Goal: Browse casually

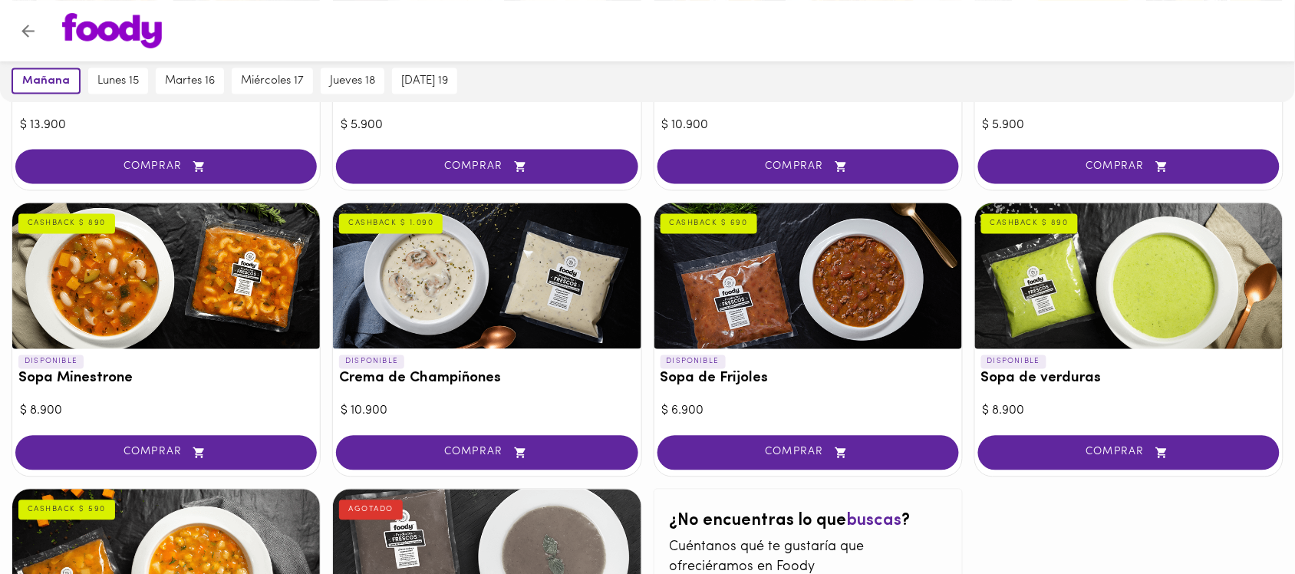
scroll to position [648, 0]
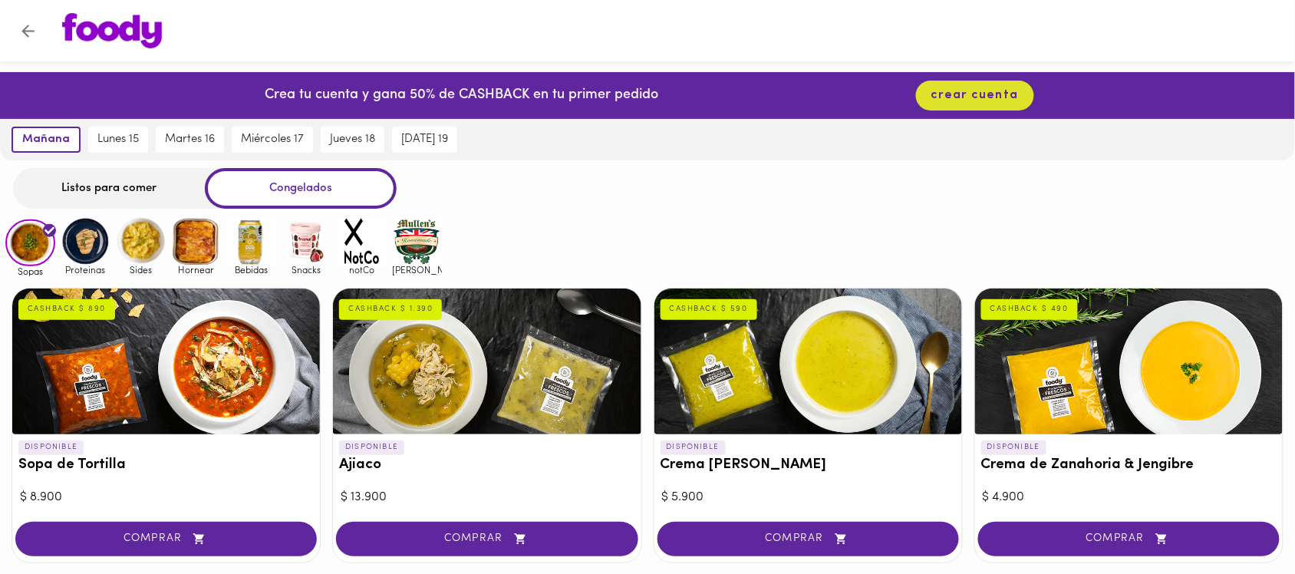
click at [74, 236] on img at bounding box center [86, 241] width 50 height 50
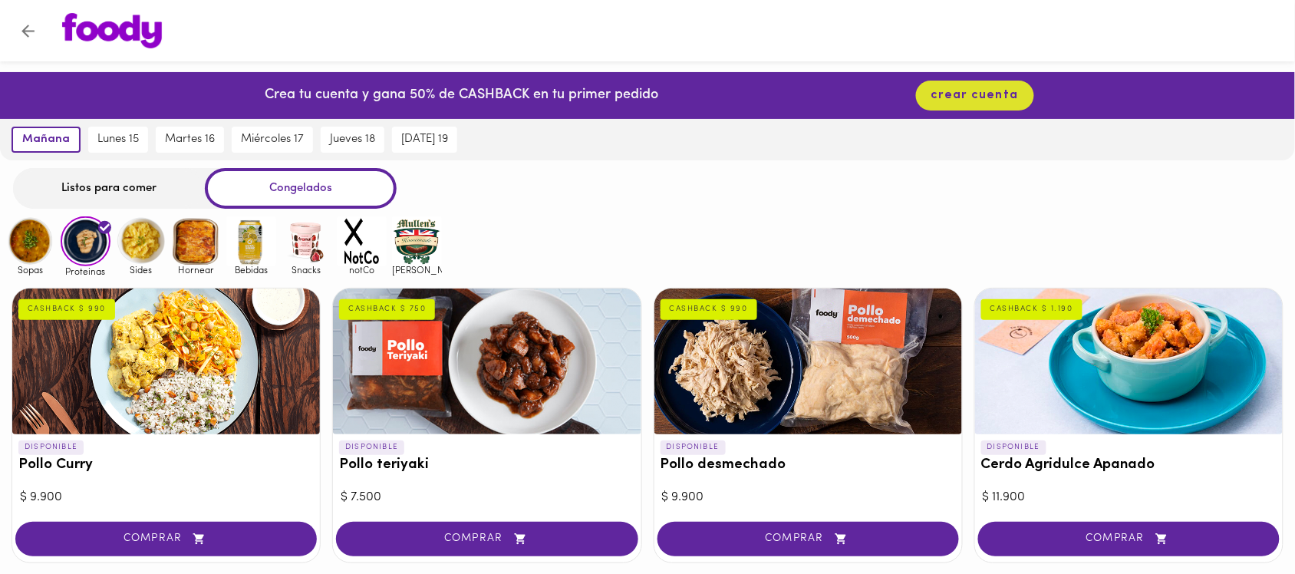
click at [156, 247] on img at bounding box center [141, 241] width 50 height 50
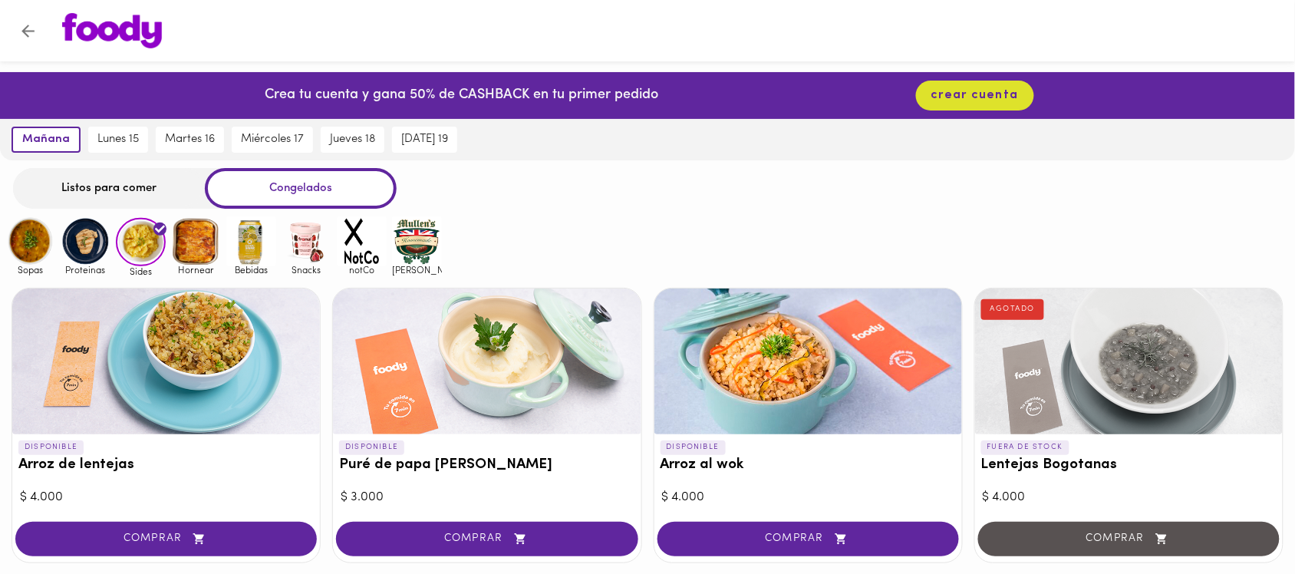
click at [201, 234] on img at bounding box center [196, 241] width 50 height 50
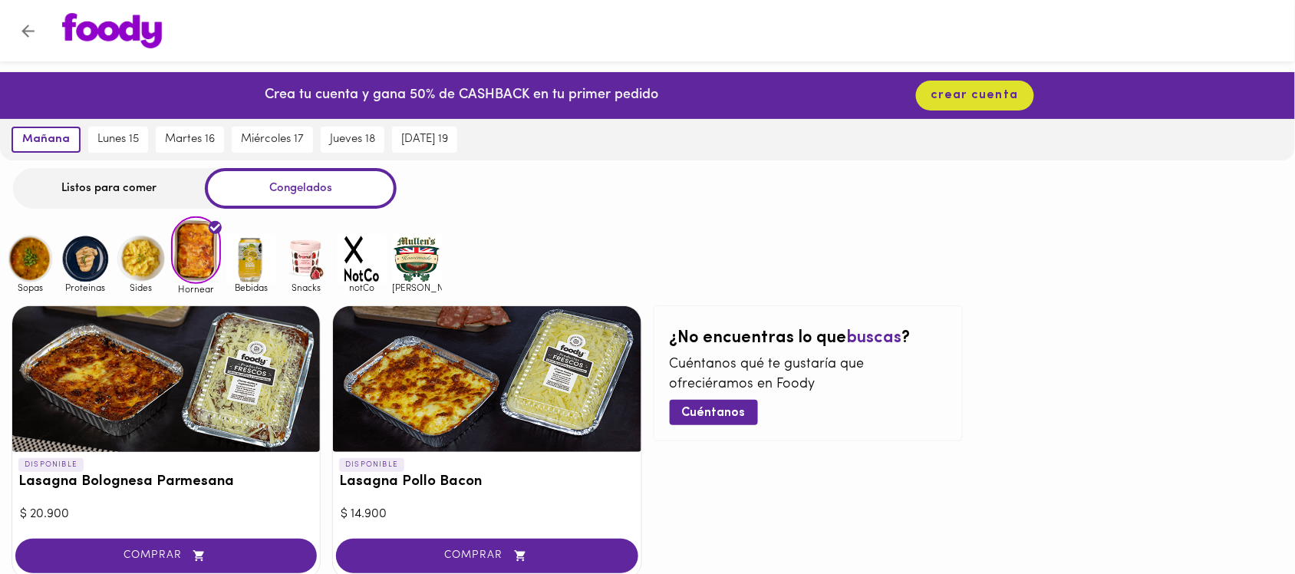
click at [257, 251] on img at bounding box center [251, 259] width 50 height 50
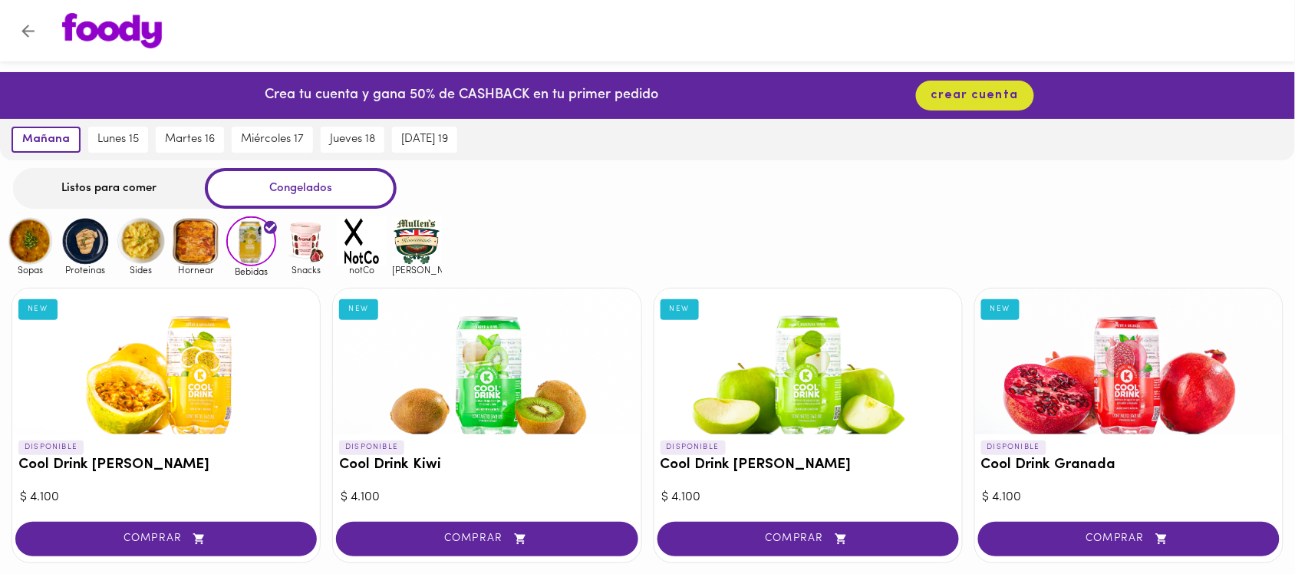
click at [299, 244] on img at bounding box center [307, 241] width 50 height 50
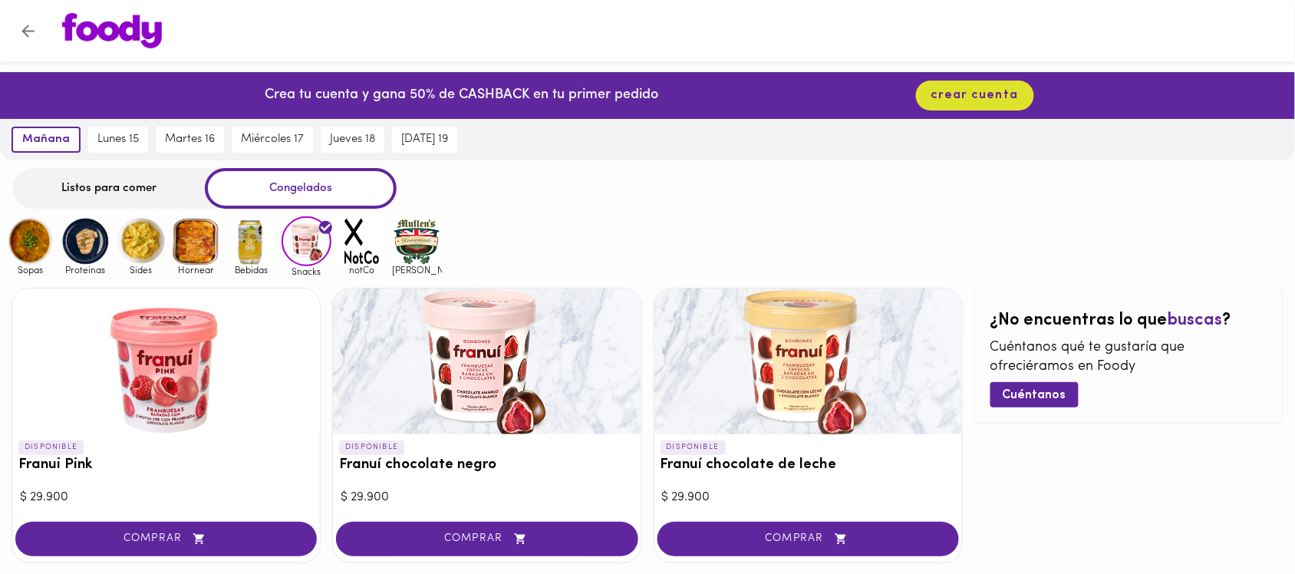
click at [45, 234] on img at bounding box center [30, 241] width 50 height 50
